Goal: Navigation & Orientation: Find specific page/section

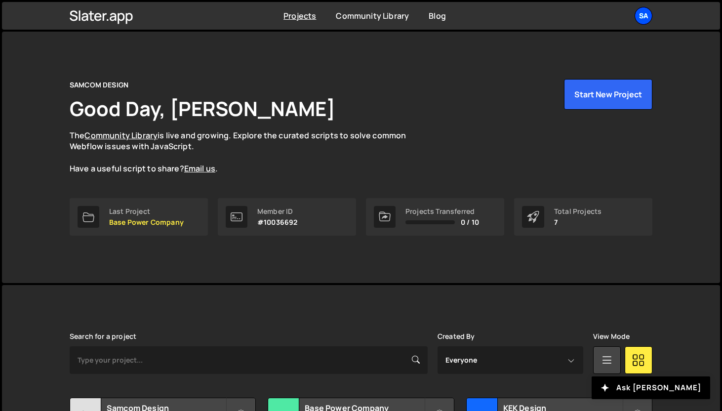
click at [639, 14] on div "SA" at bounding box center [643, 16] width 18 height 18
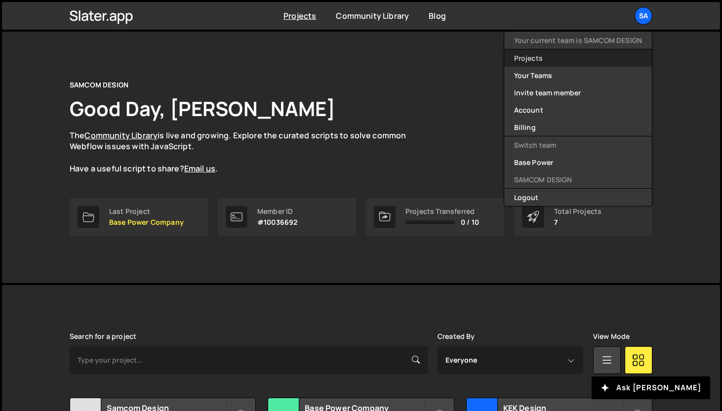
click at [558, 65] on link "Projects" at bounding box center [578, 57] width 148 height 17
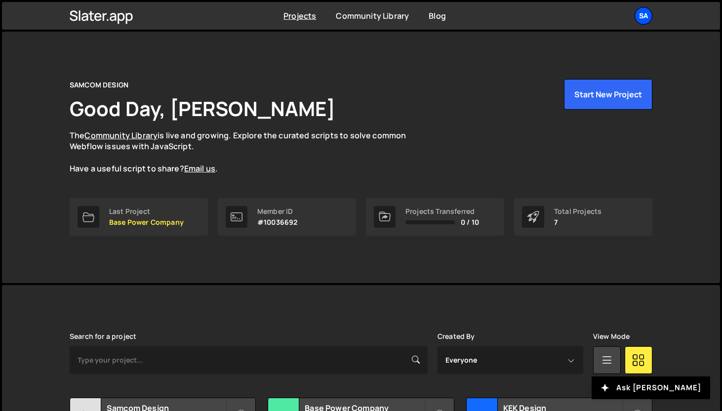
click at [639, 14] on div "SA" at bounding box center [643, 16] width 18 height 18
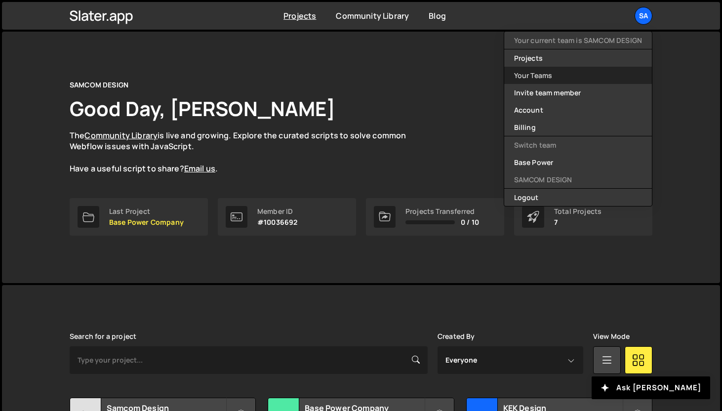
click at [559, 77] on link "Your Teams" at bounding box center [578, 75] width 148 height 17
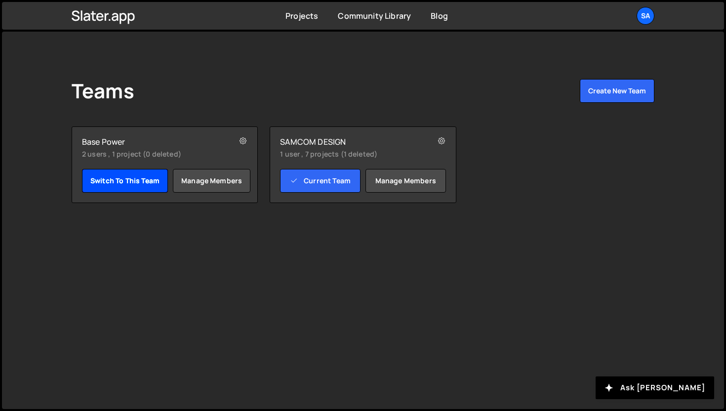
click at [110, 181] on link "Switch to this team" at bounding box center [125, 181] width 86 height 24
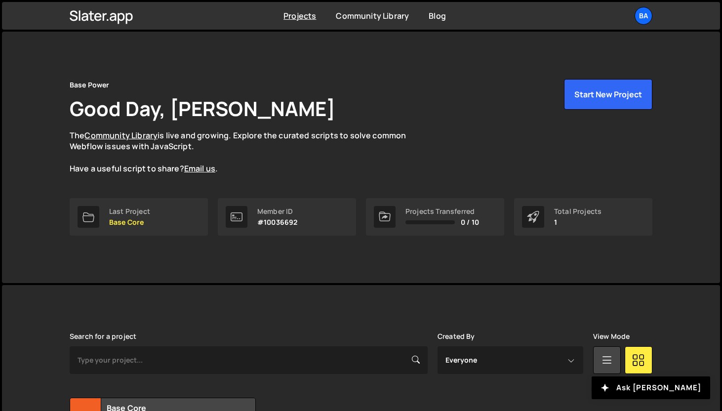
scroll to position [97, 0]
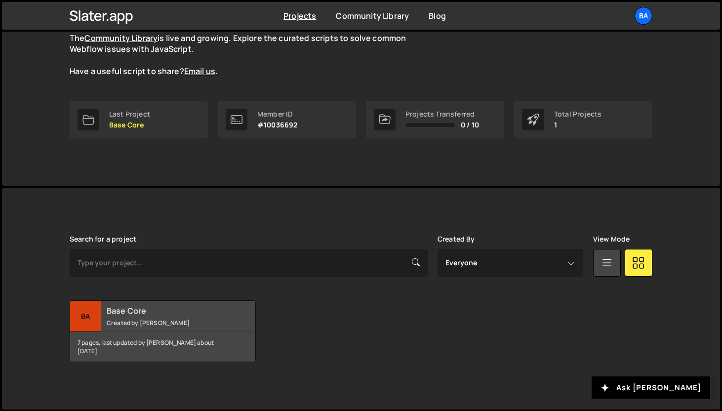
click at [78, 313] on div "Ba" at bounding box center [85, 316] width 31 height 31
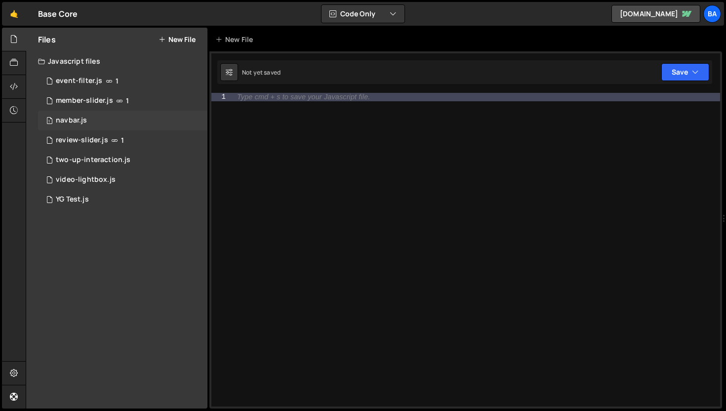
click at [97, 122] on div "1 navbar.js 0" at bounding box center [122, 121] width 169 height 20
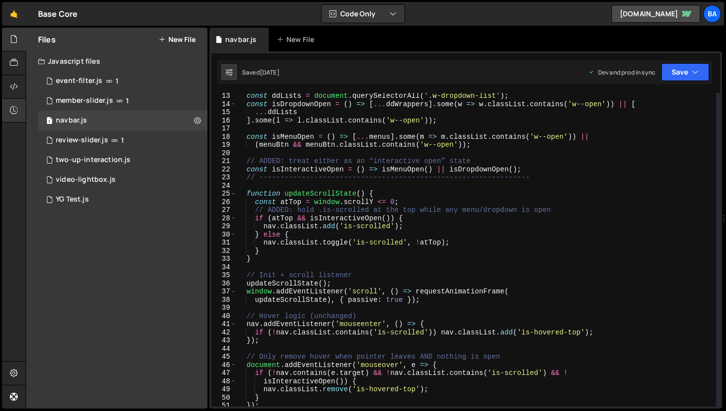
scroll to position [56, 0]
